Goal: Task Accomplishment & Management: Manage account settings

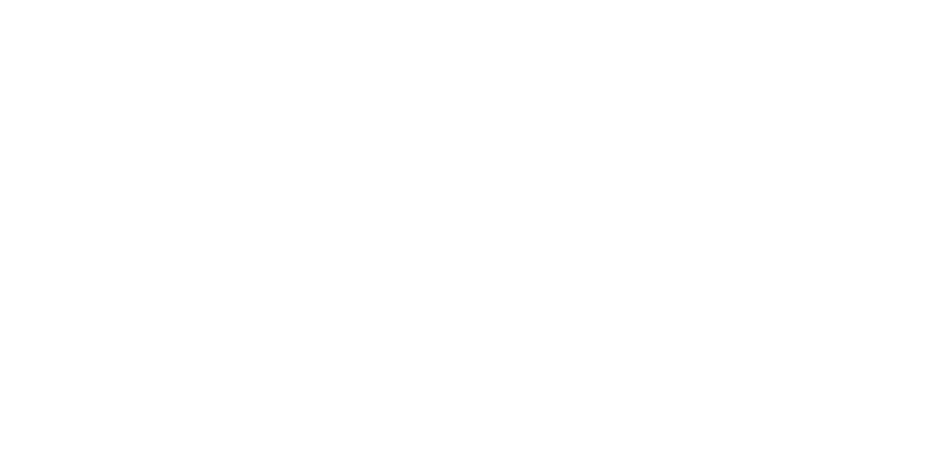
click at [355, 163] on div at bounding box center [474, 237] width 949 height 474
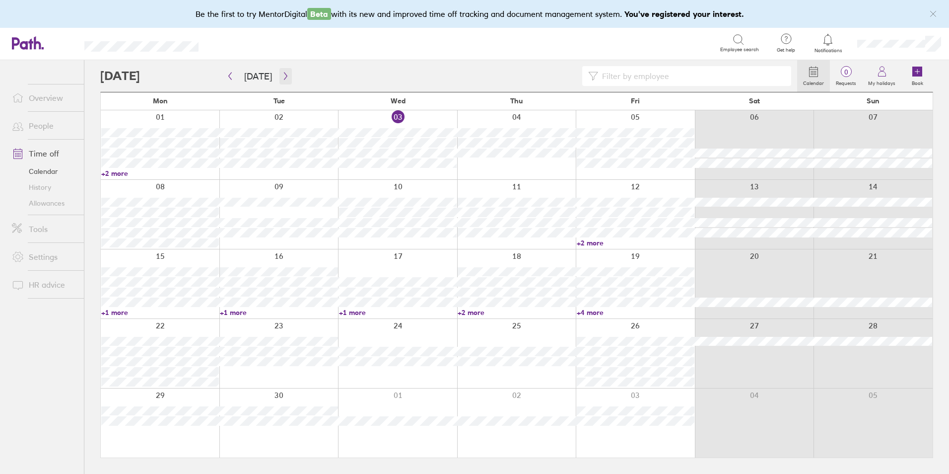
click at [282, 80] on button "button" at bounding box center [285, 76] width 12 height 16
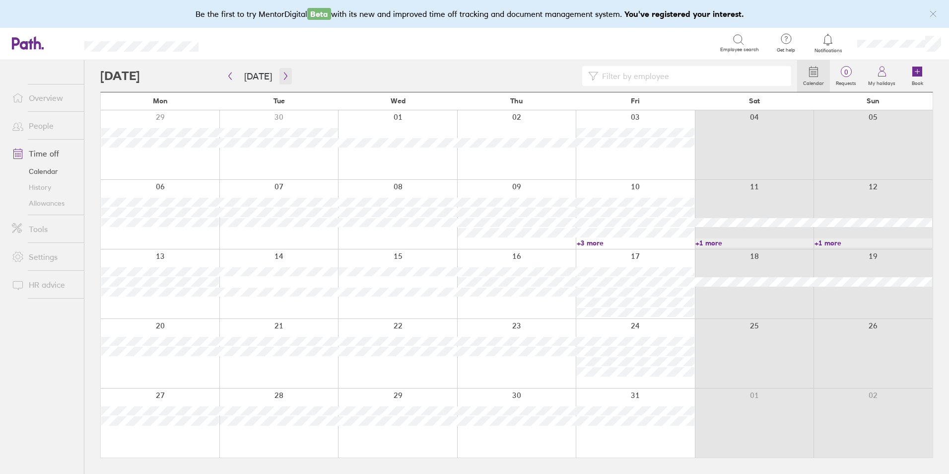
click at [282, 81] on button "button" at bounding box center [285, 76] width 12 height 16
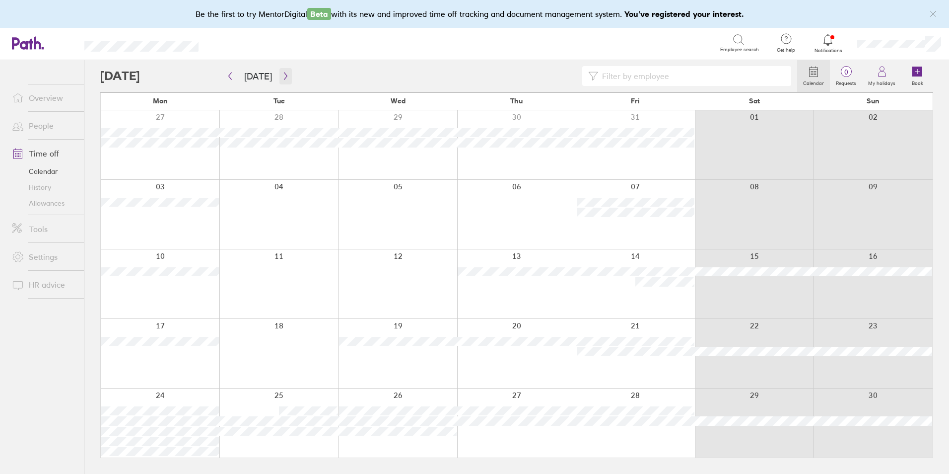
click at [282, 81] on button "button" at bounding box center [285, 76] width 12 height 16
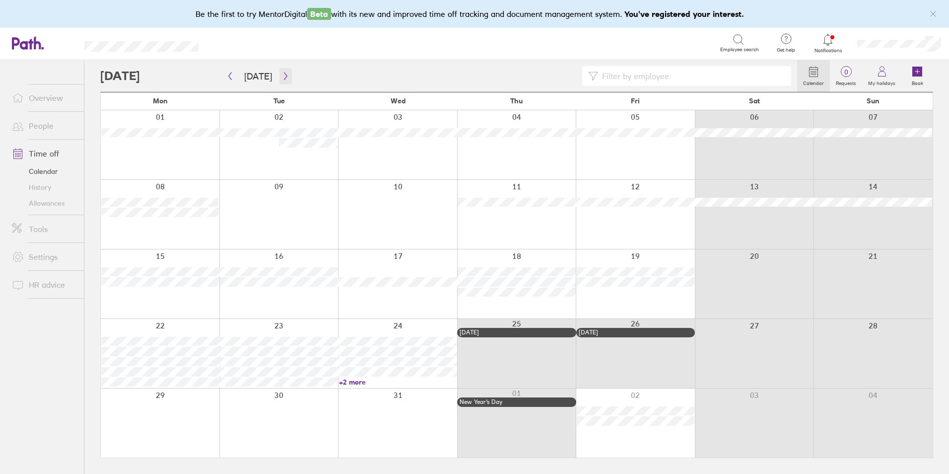
click at [282, 81] on button "button" at bounding box center [285, 76] width 12 height 16
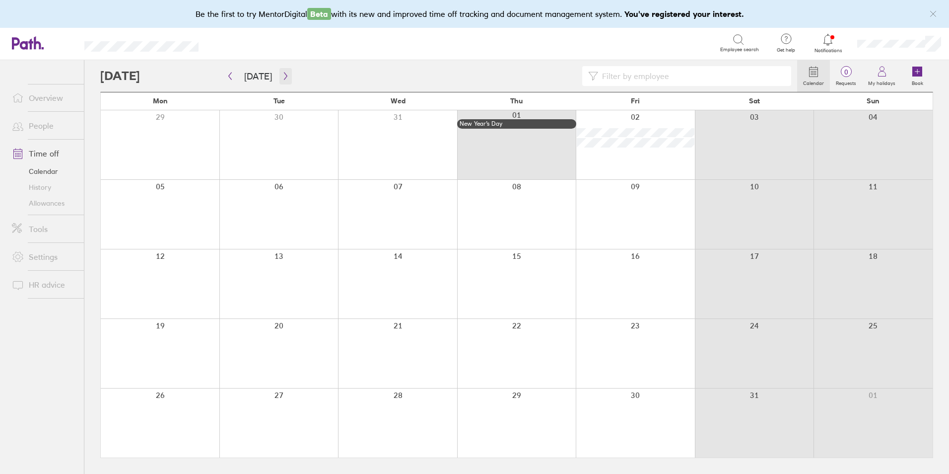
click at [282, 81] on button "button" at bounding box center [285, 76] width 12 height 16
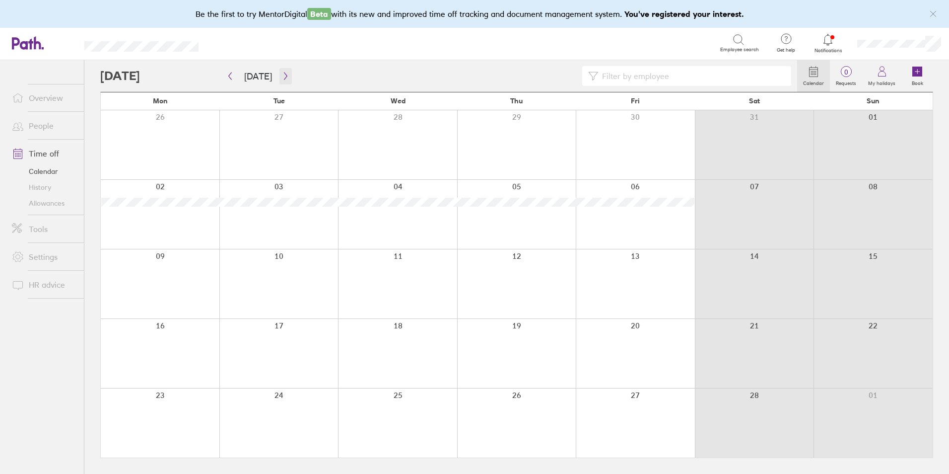
click at [282, 81] on button "button" at bounding box center [285, 76] width 12 height 16
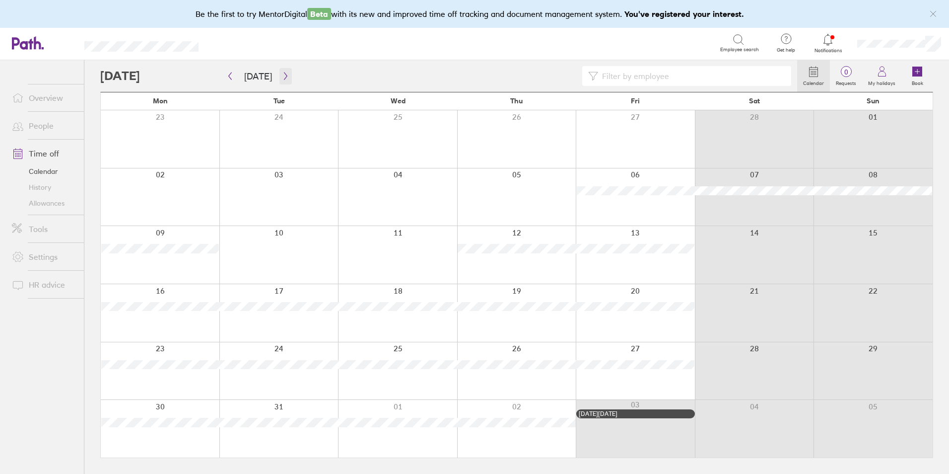
click at [282, 81] on button "button" at bounding box center [285, 76] width 12 height 16
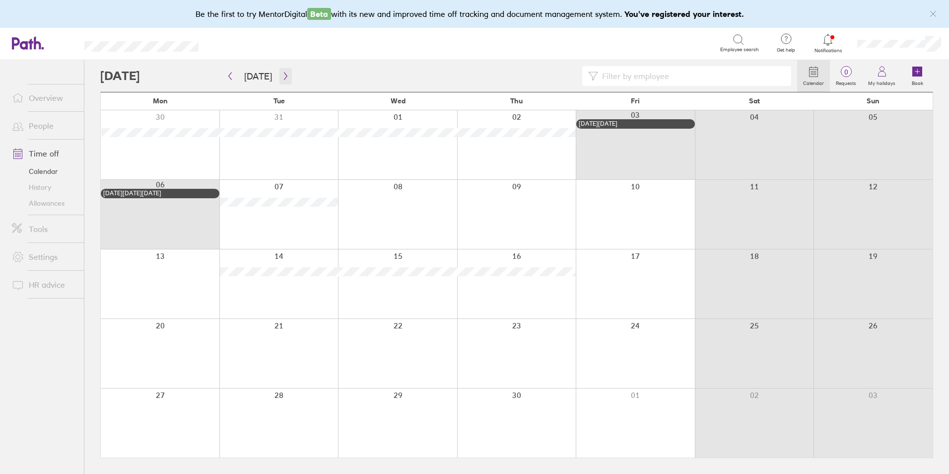
click at [282, 75] on icon "button" at bounding box center [285, 76] width 7 height 8
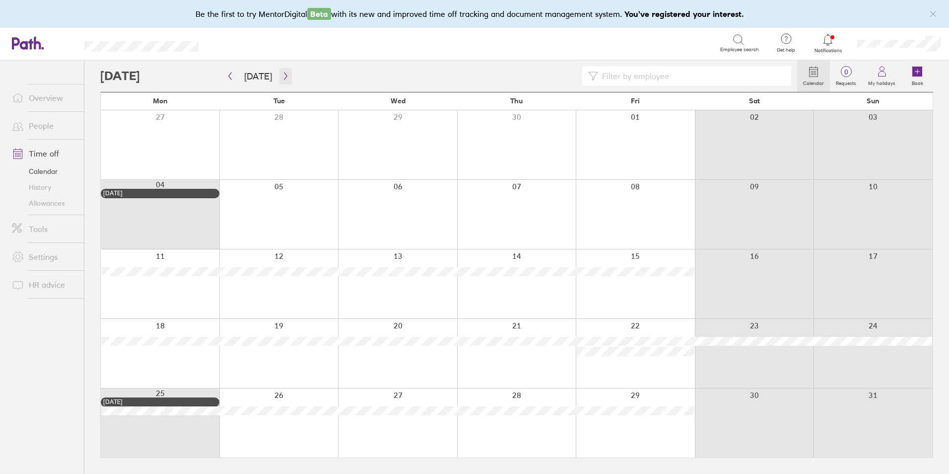
click at [282, 75] on icon "button" at bounding box center [285, 76] width 7 height 8
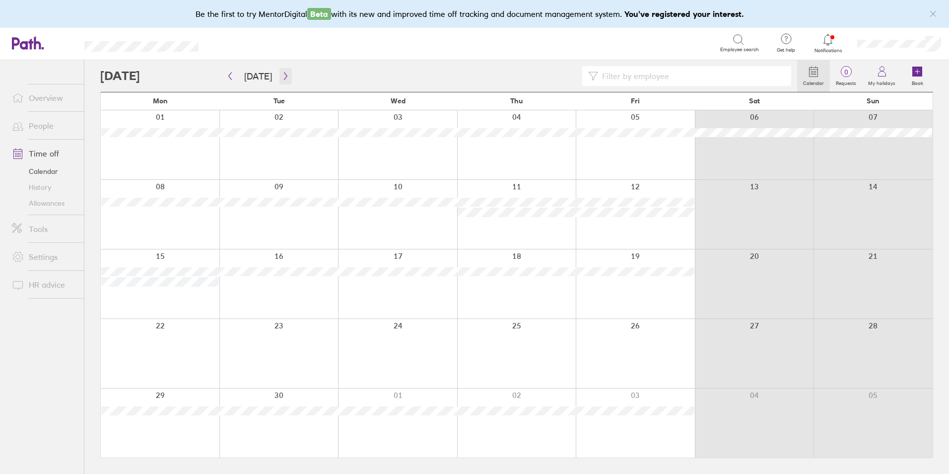
click at [284, 73] on icon "button" at bounding box center [285, 75] width 3 height 7
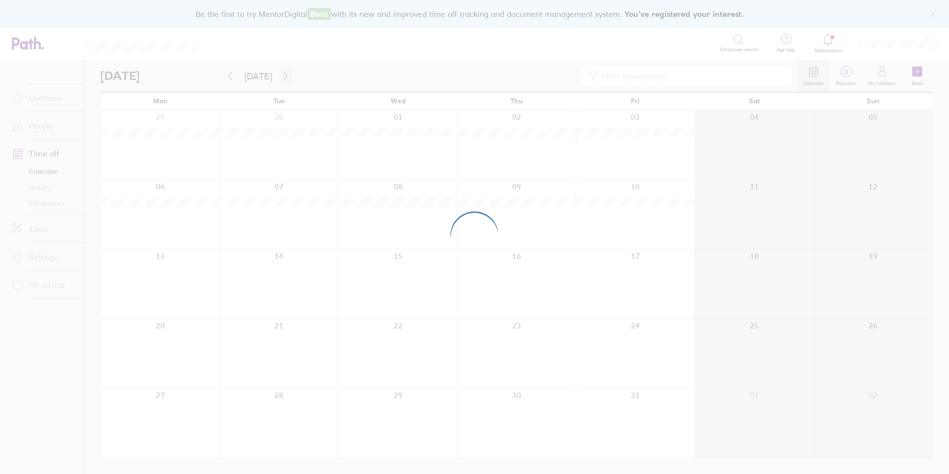
click at [282, 73] on div at bounding box center [474, 237] width 949 height 474
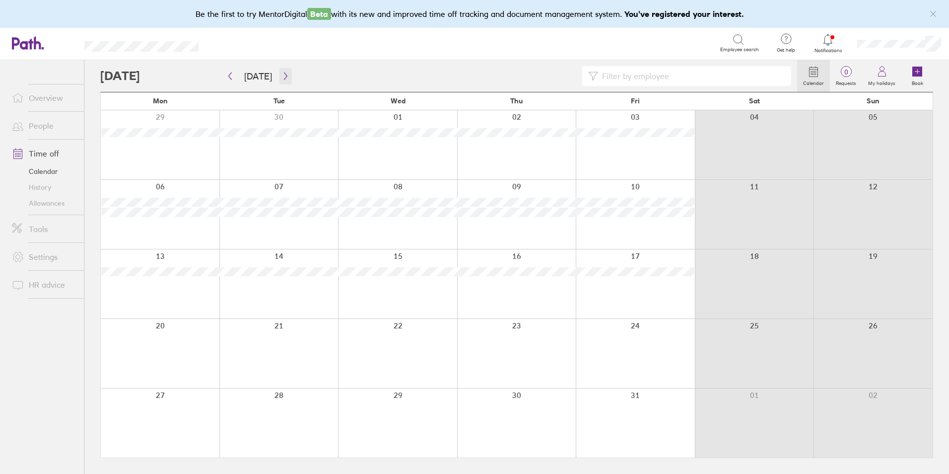
click at [284, 73] on icon "button" at bounding box center [285, 75] width 3 height 7
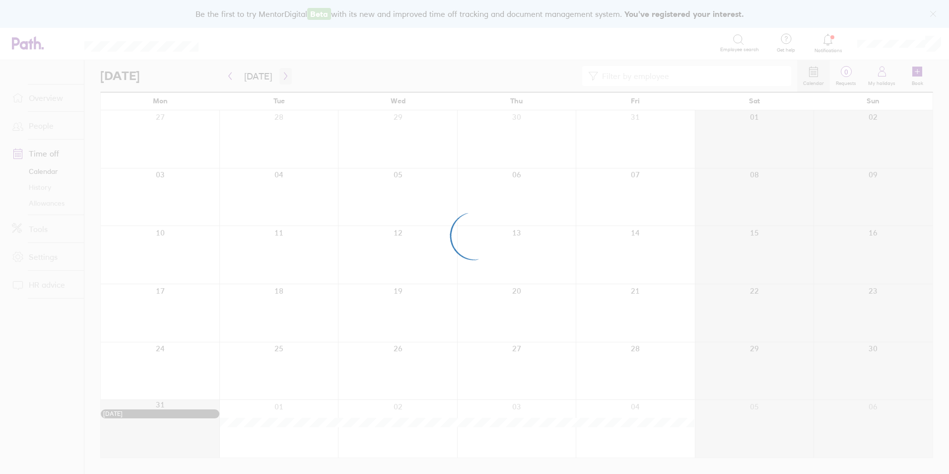
click at [282, 73] on div at bounding box center [474, 237] width 949 height 474
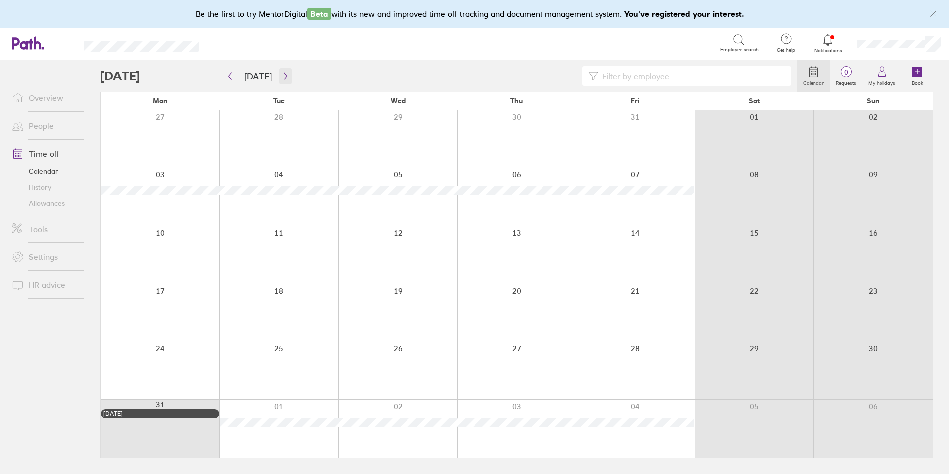
click at [285, 76] on icon "button" at bounding box center [285, 76] width 7 height 8
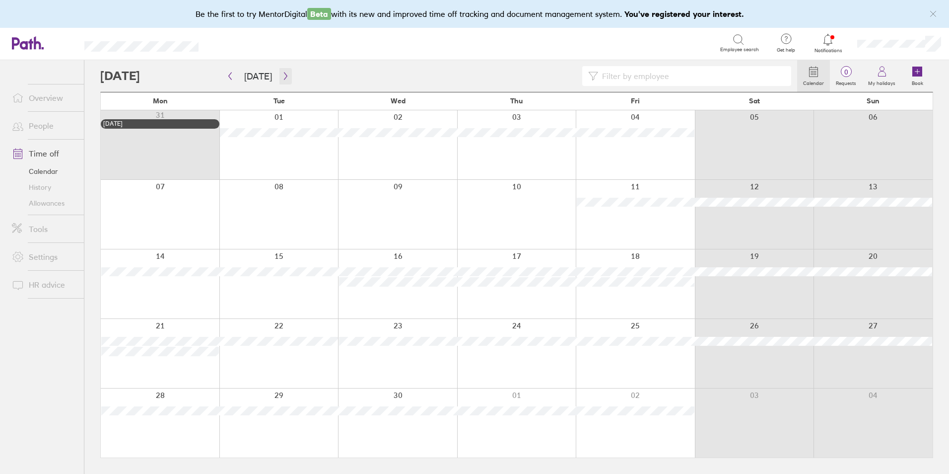
click at [285, 76] on icon "button" at bounding box center [285, 76] width 7 height 8
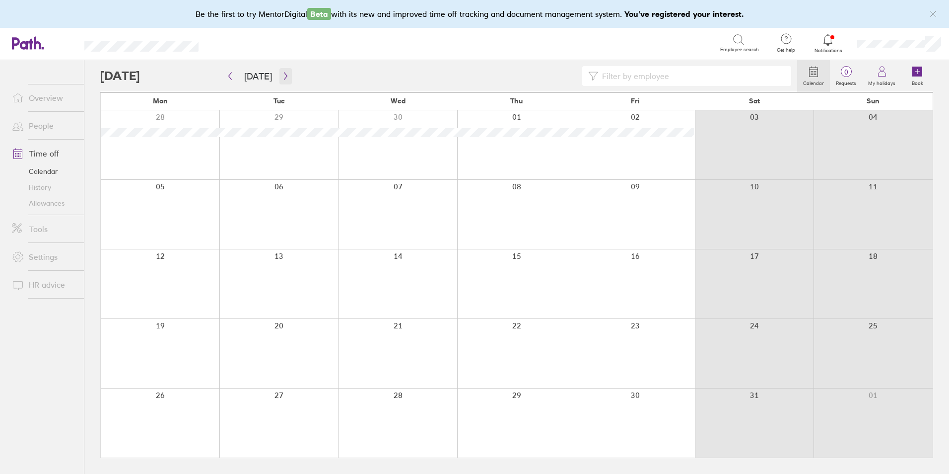
click at [282, 76] on icon "button" at bounding box center [285, 76] width 7 height 8
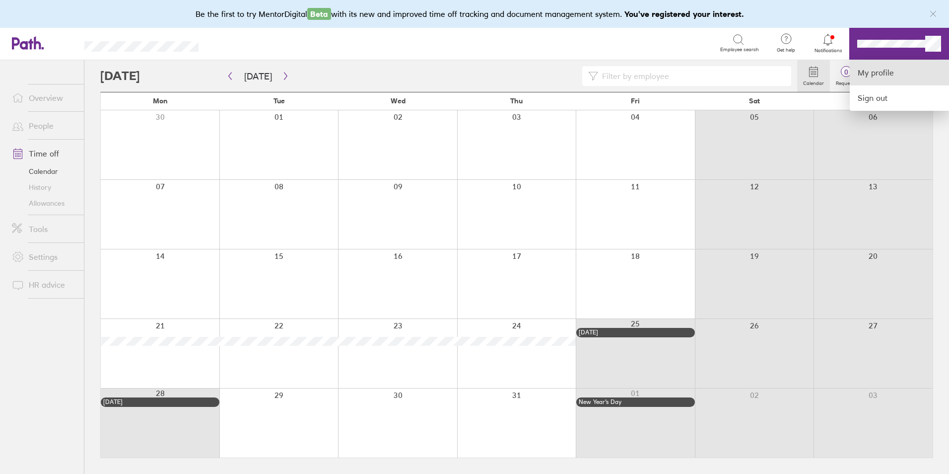
click at [902, 77] on link "My profile" at bounding box center [899, 72] width 99 height 25
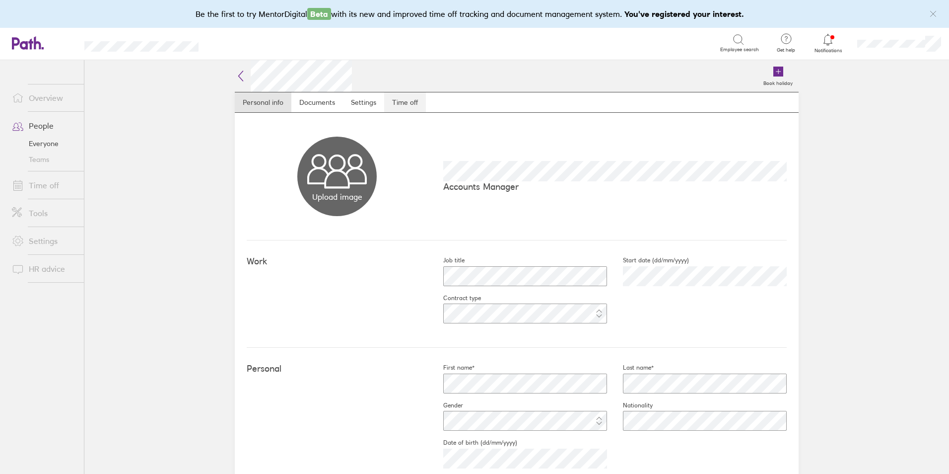
click at [404, 98] on link "Time off" at bounding box center [405, 102] width 42 height 20
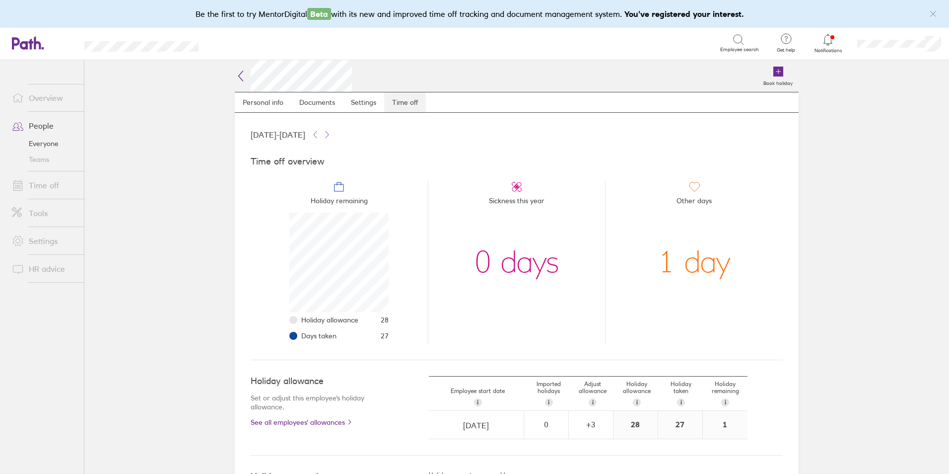
scroll to position [99, 99]
click at [331, 135] on icon at bounding box center [327, 135] width 8 height 8
click at [319, 135] on icon at bounding box center [315, 135] width 8 height 8
click at [45, 92] on link "Overview" at bounding box center [44, 98] width 80 height 20
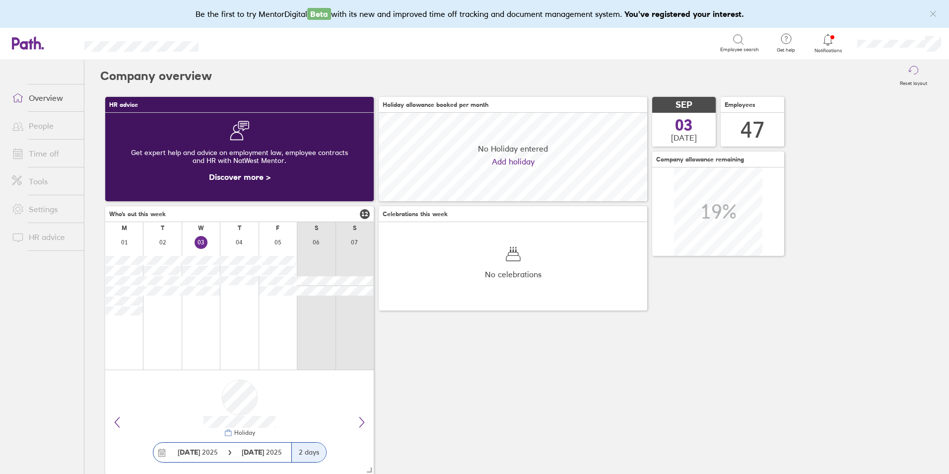
scroll to position [88, 269]
click at [44, 156] on link "Time off" at bounding box center [44, 153] width 80 height 20
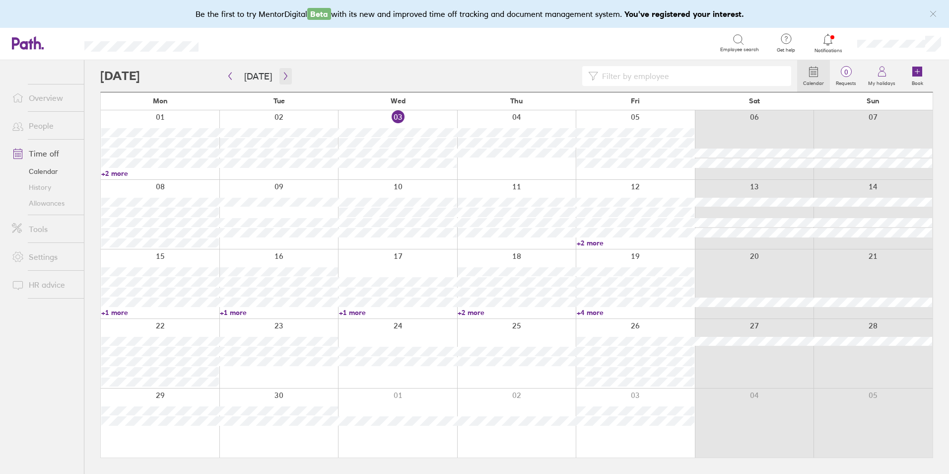
click at [287, 74] on button "button" at bounding box center [285, 76] width 12 height 16
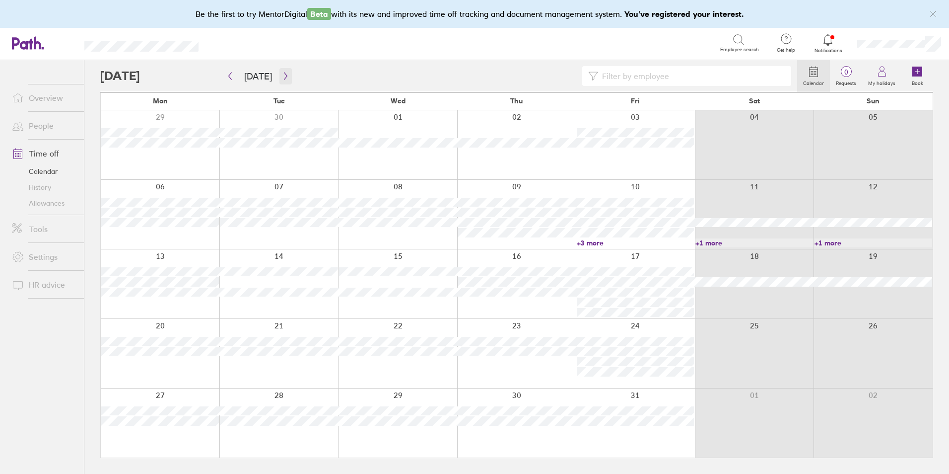
click at [287, 74] on button "button" at bounding box center [285, 76] width 12 height 16
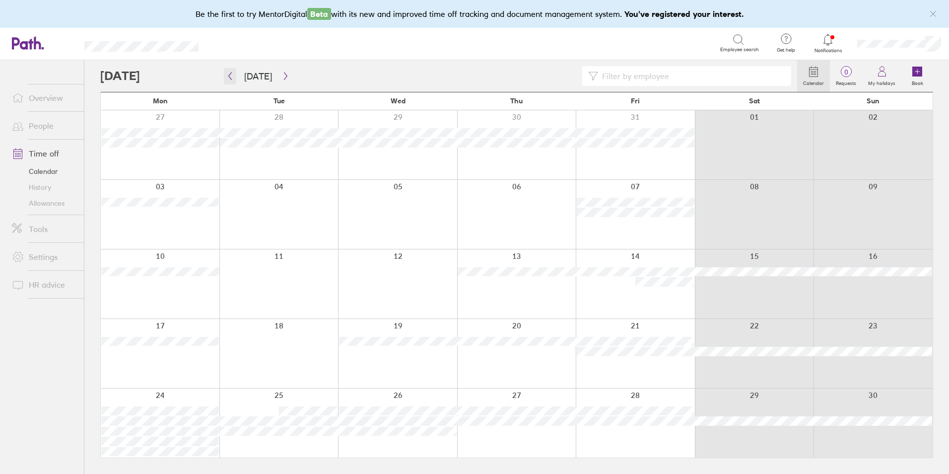
click at [230, 75] on icon "button" at bounding box center [230, 75] width 3 height 7
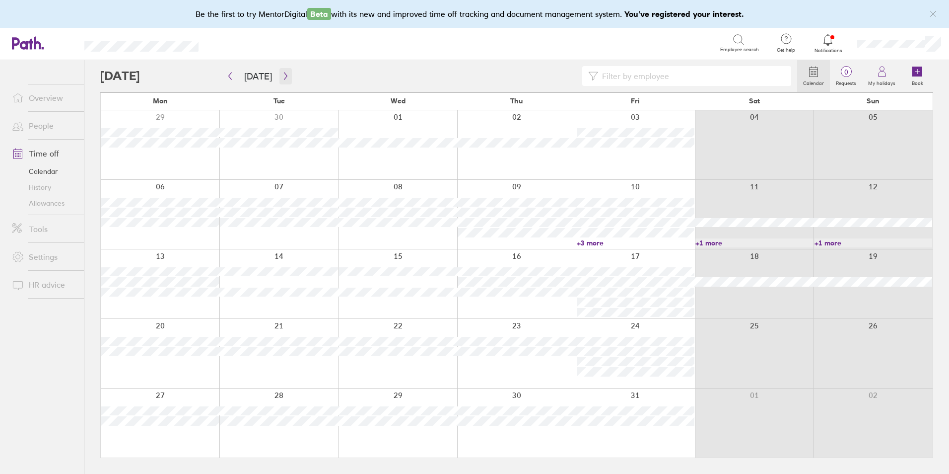
click at [282, 79] on icon "button" at bounding box center [285, 76] width 7 height 8
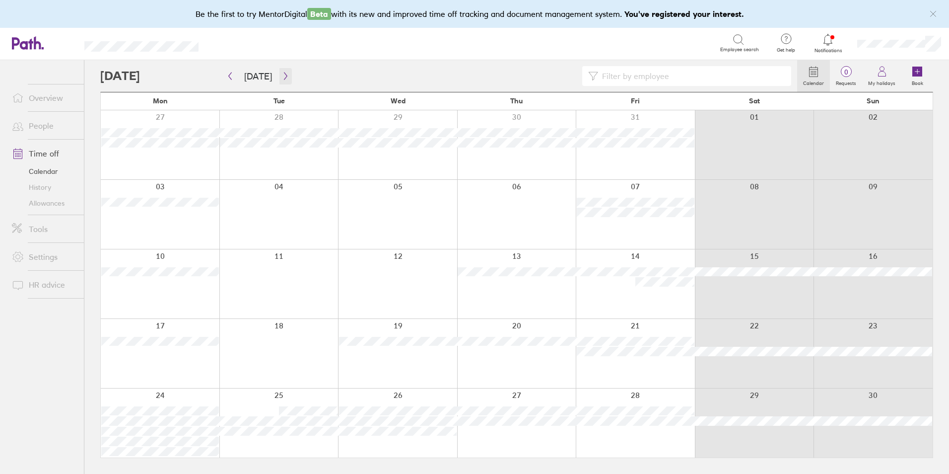
click at [284, 78] on icon "button" at bounding box center [285, 75] width 3 height 7
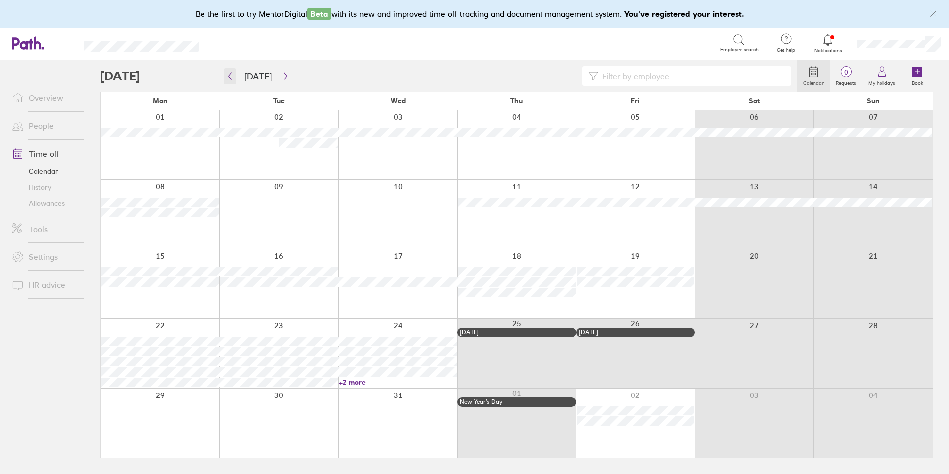
click at [235, 75] on button "button" at bounding box center [230, 76] width 12 height 16
